Goal: Task Accomplishment & Management: Use online tool/utility

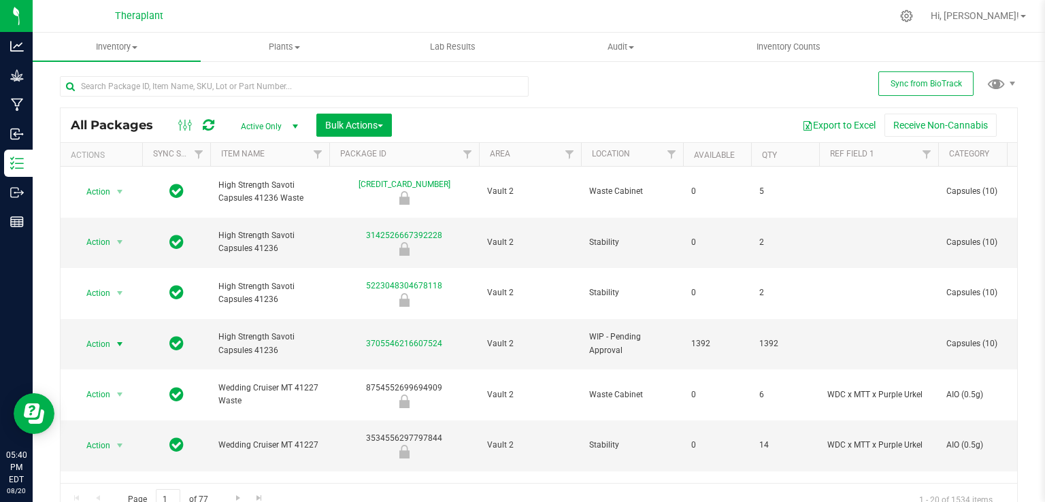
click at [200, 131] on div at bounding box center [196, 125] width 46 height 16
click at [205, 124] on icon at bounding box center [209, 125] width 12 height 14
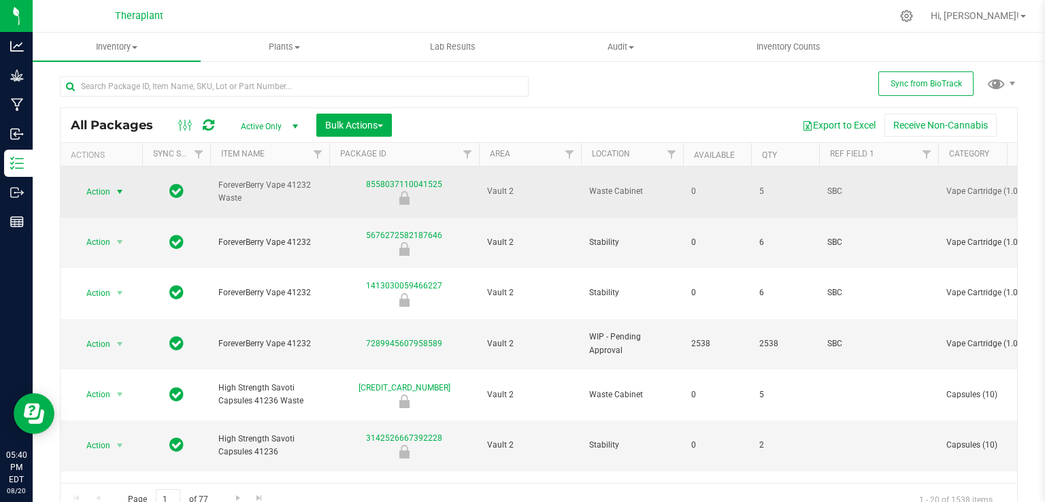
click at [112, 189] on span "select" at bounding box center [120, 191] width 17 height 19
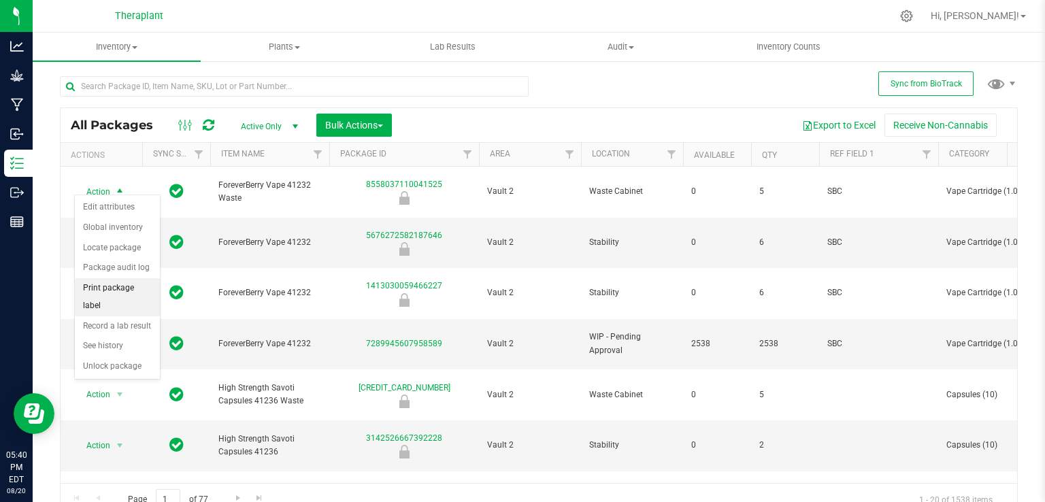
click at [136, 285] on li "Print package label" at bounding box center [117, 296] width 85 height 37
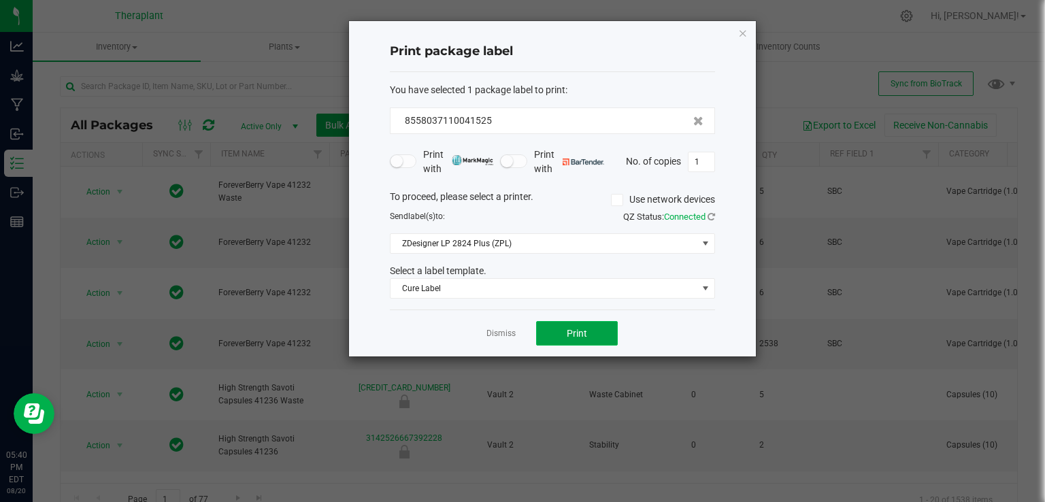
click at [597, 328] on button "Print" at bounding box center [577, 333] width 82 height 24
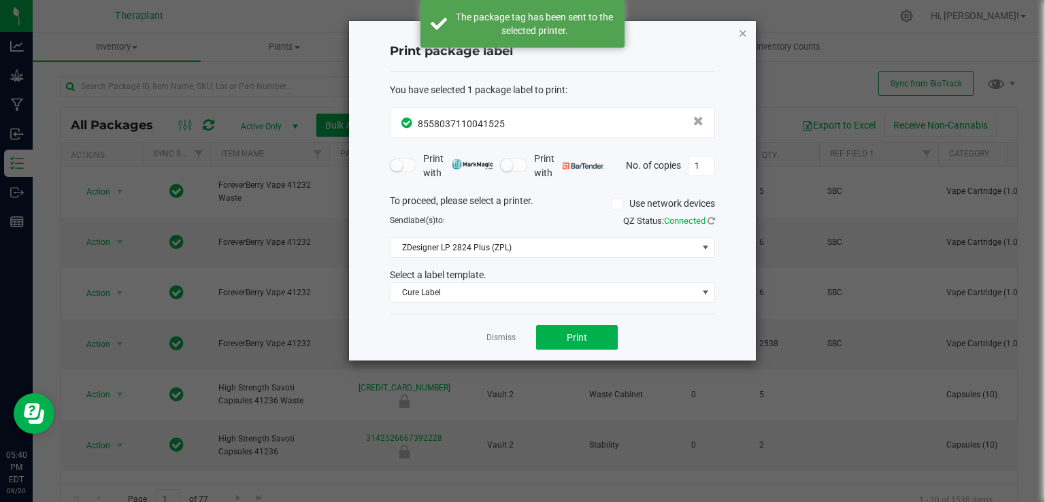
click at [743, 25] on icon "button" at bounding box center [743, 32] width 10 height 16
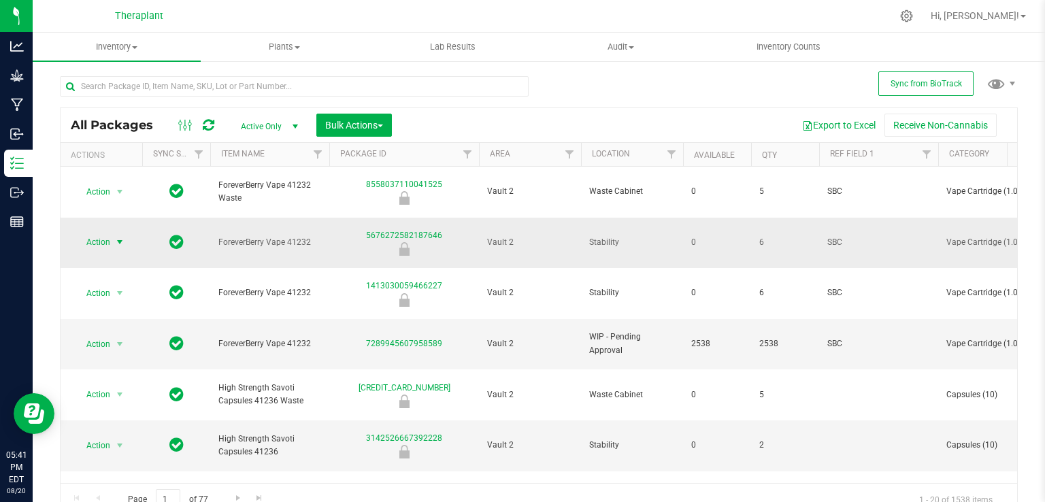
click at [120, 237] on span "select" at bounding box center [119, 242] width 11 height 11
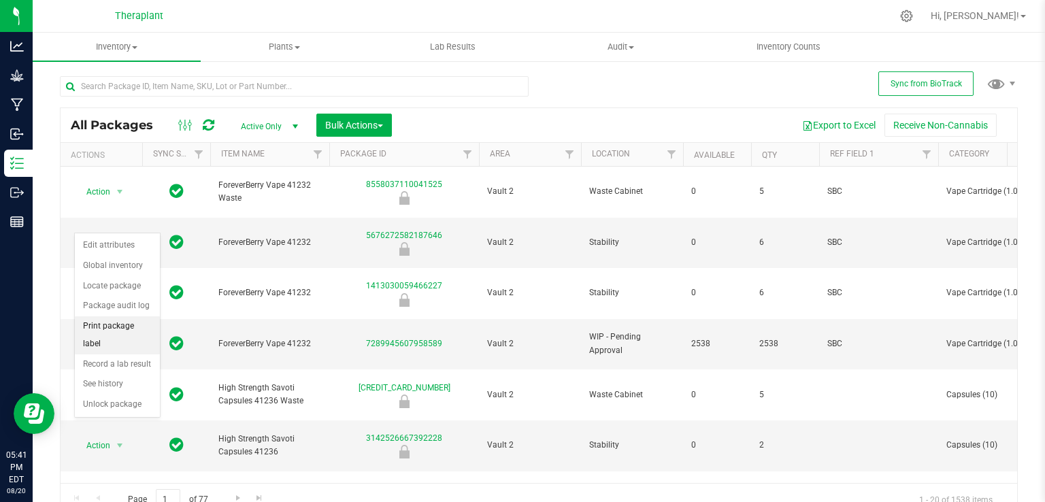
click at [105, 327] on li "Print package label" at bounding box center [117, 334] width 85 height 37
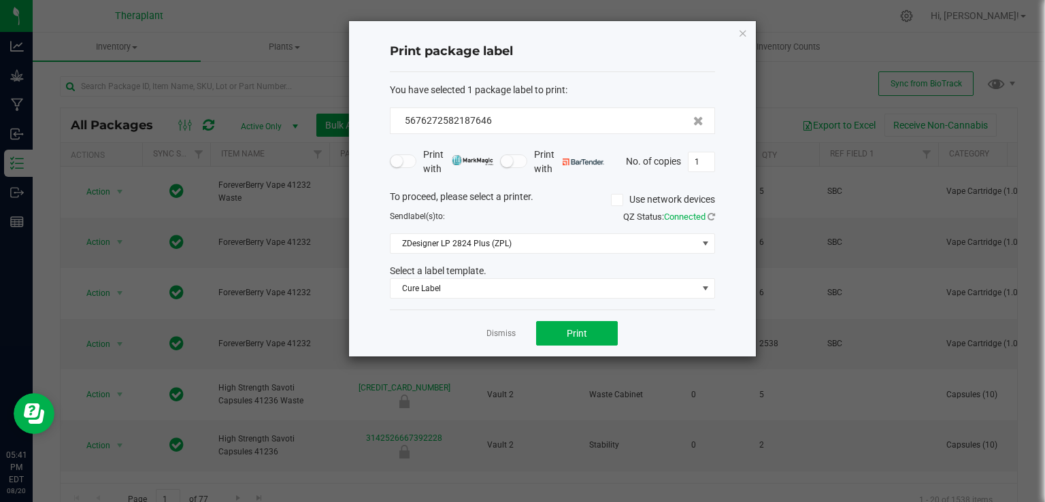
click at [572, 318] on div "Dismiss Print" at bounding box center [552, 333] width 325 height 47
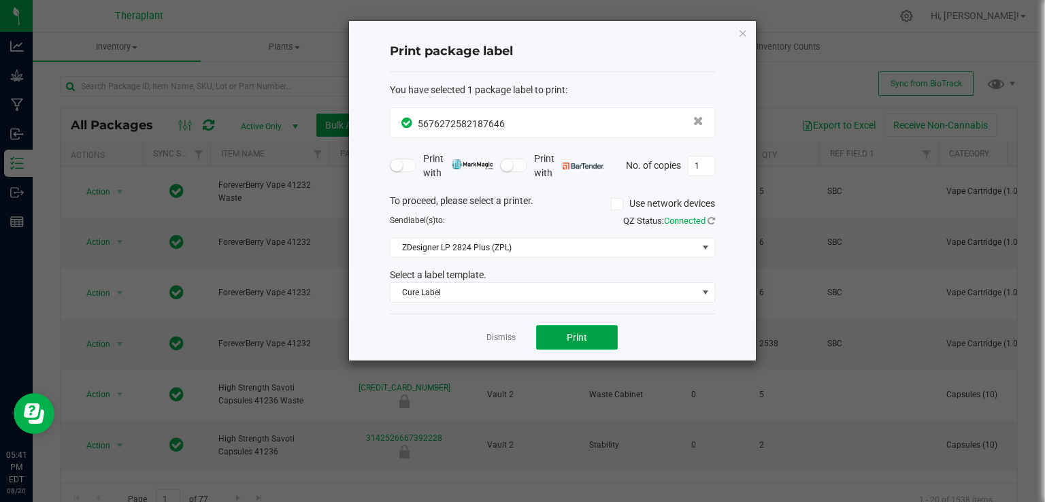
click at [573, 329] on button "Print" at bounding box center [577, 337] width 82 height 24
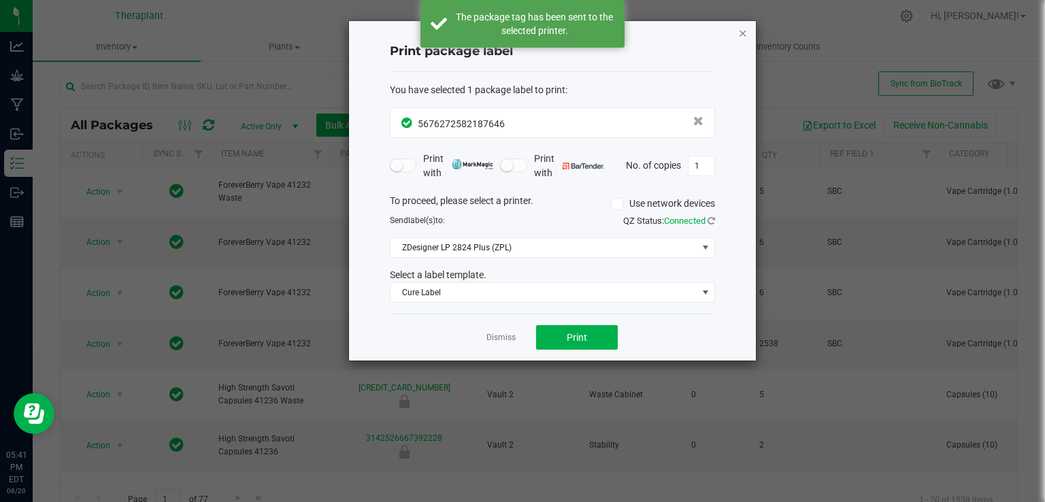
click at [746, 33] on icon "button" at bounding box center [743, 32] width 10 height 16
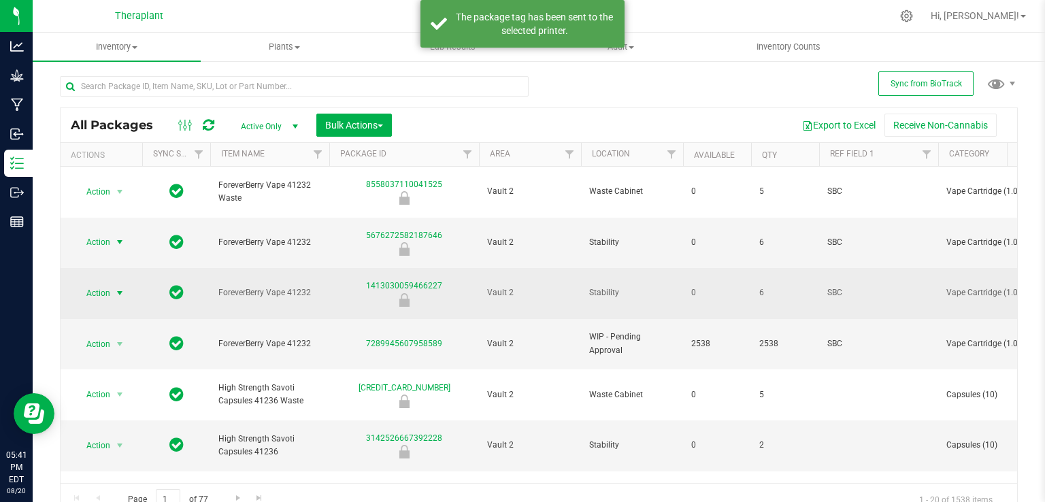
click at [104, 284] on span "Action" at bounding box center [92, 293] width 37 height 19
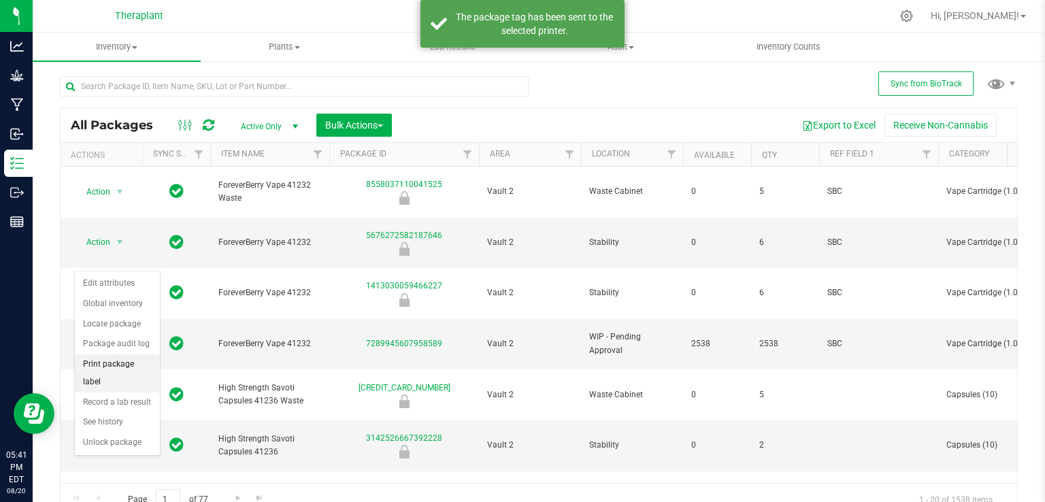
click at [127, 360] on li "Print package label" at bounding box center [117, 372] width 85 height 37
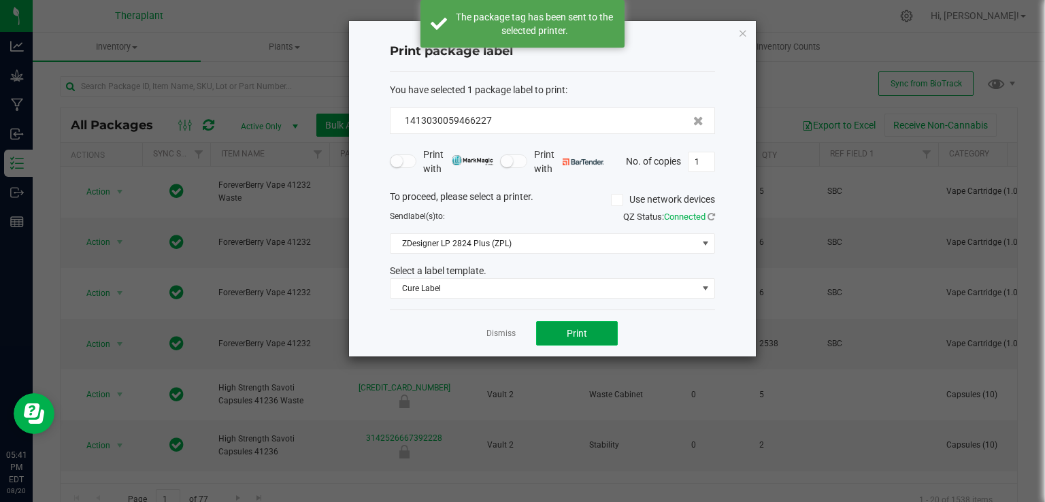
click at [558, 329] on button "Print" at bounding box center [577, 333] width 82 height 24
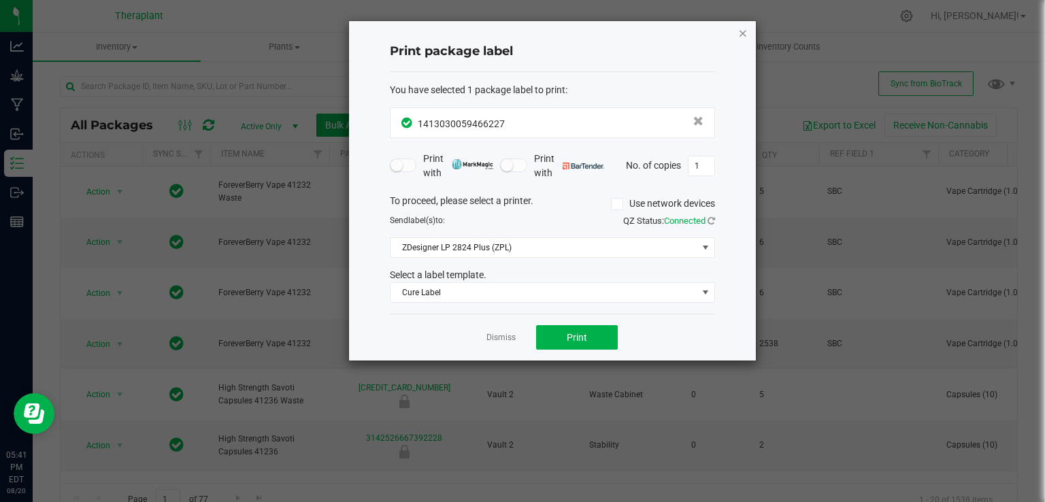
click at [742, 35] on icon "button" at bounding box center [743, 32] width 10 height 16
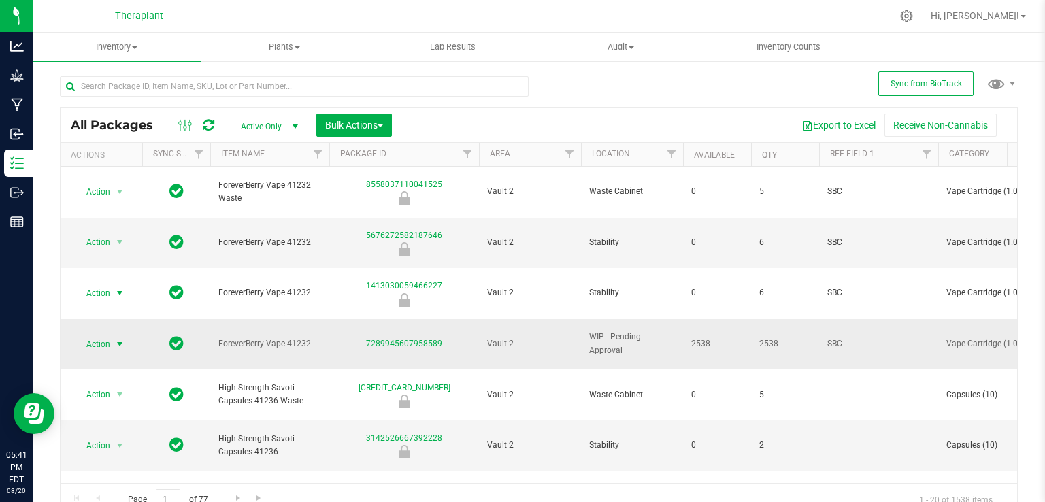
click at [127, 335] on span "select" at bounding box center [120, 344] width 17 height 19
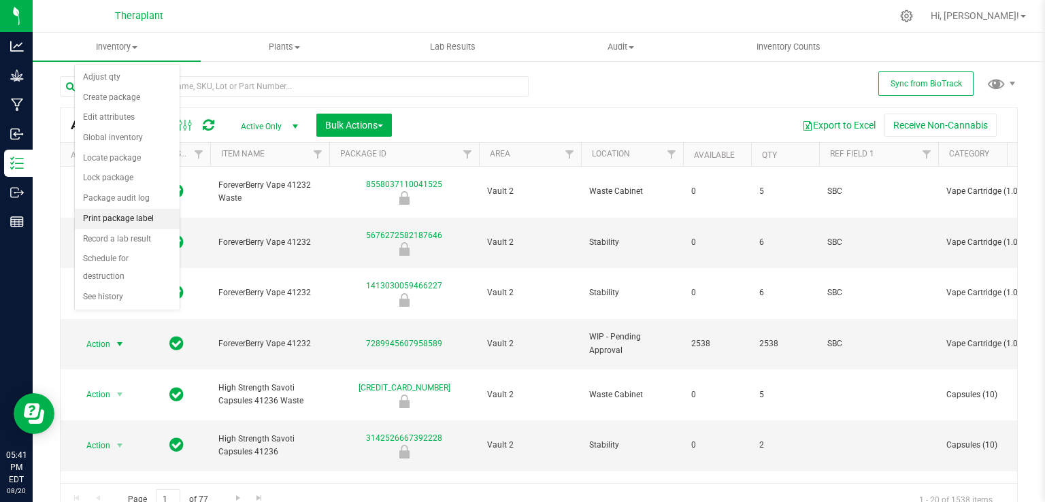
click at [127, 224] on li "Print package label" at bounding box center [127, 219] width 105 height 20
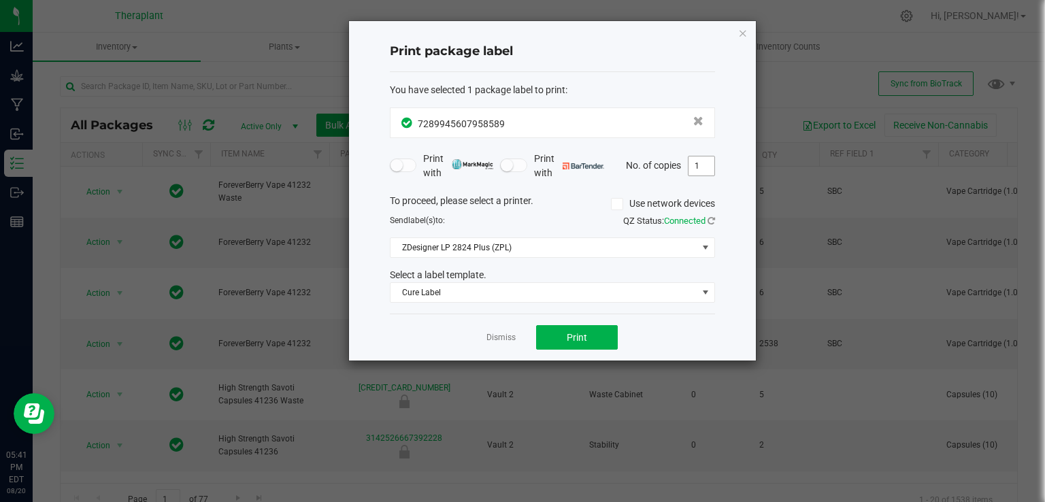
click at [707, 169] on input "1" at bounding box center [701, 165] width 26 height 19
type input "5"
click at [577, 341] on span "Print" at bounding box center [577, 337] width 20 height 11
